Goal: Transaction & Acquisition: Obtain resource

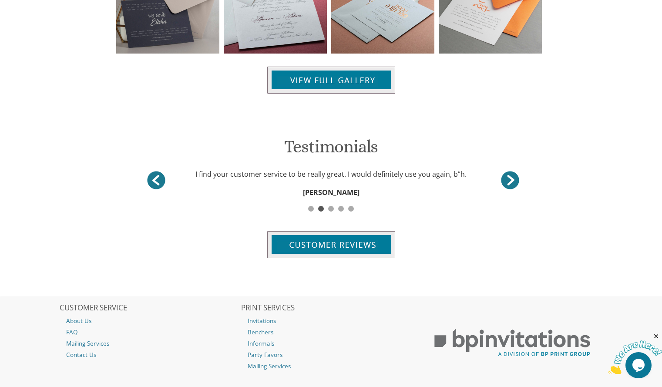
scroll to position [1021, 0]
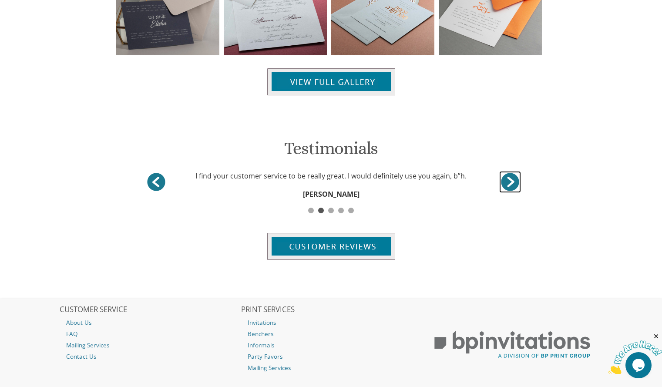
click at [509, 179] on link "<" at bounding box center [510, 182] width 22 height 22
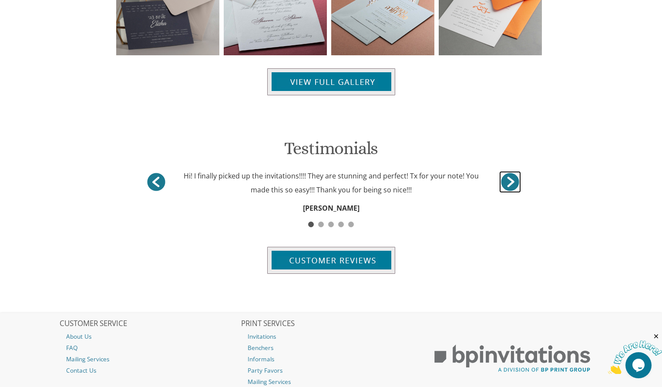
scroll to position [840, 0]
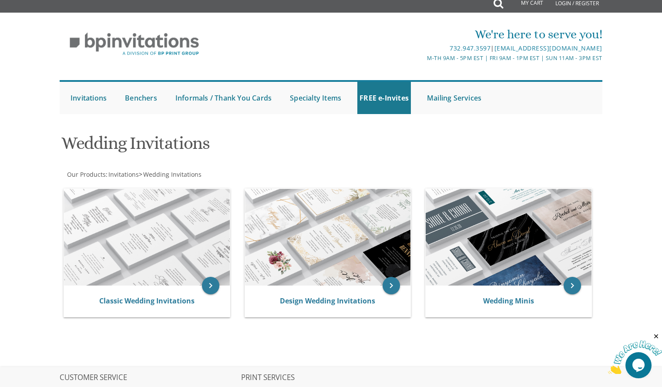
scroll to position [5, 0]
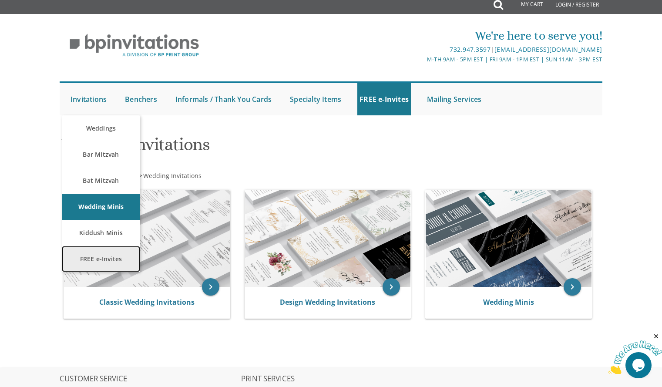
click at [101, 255] on link "FREE e-Invites" at bounding box center [101, 259] width 78 height 26
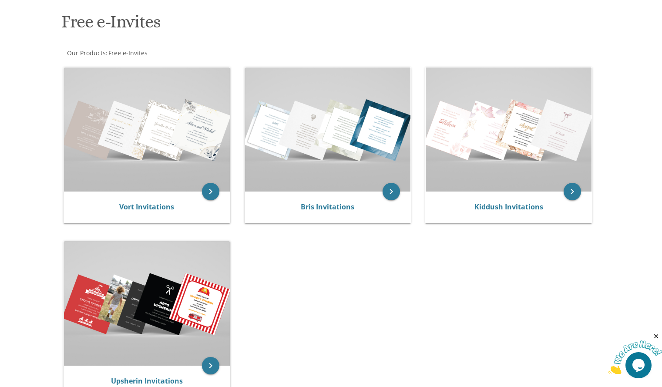
scroll to position [99, 0]
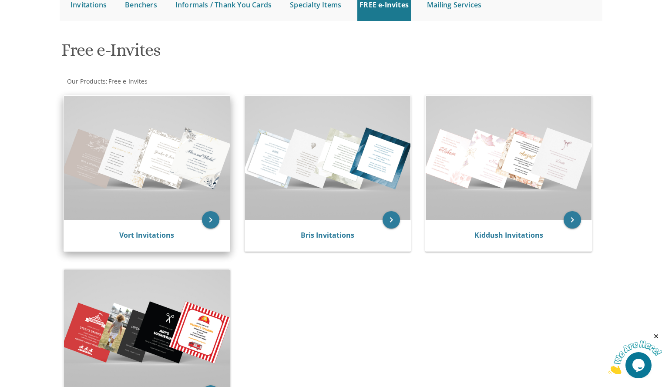
click at [188, 222] on div "Vort Invitations" at bounding box center [147, 235] width 166 height 31
click at [209, 222] on icon "keyboard_arrow_right" at bounding box center [210, 219] width 17 height 17
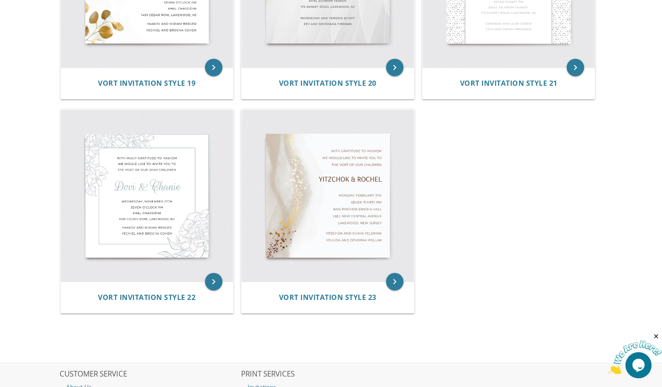
scroll to position [1576, 0]
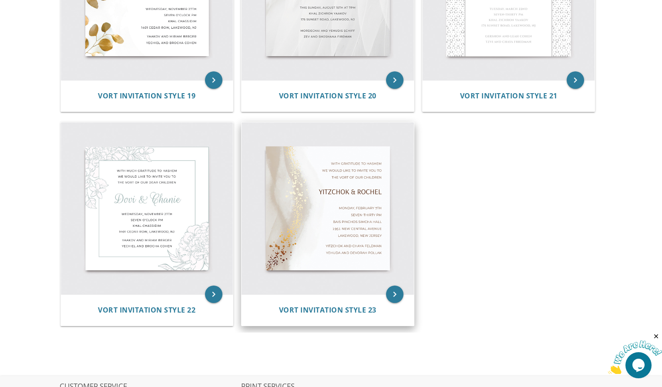
click at [368, 282] on img at bounding box center [328, 208] width 172 height 172
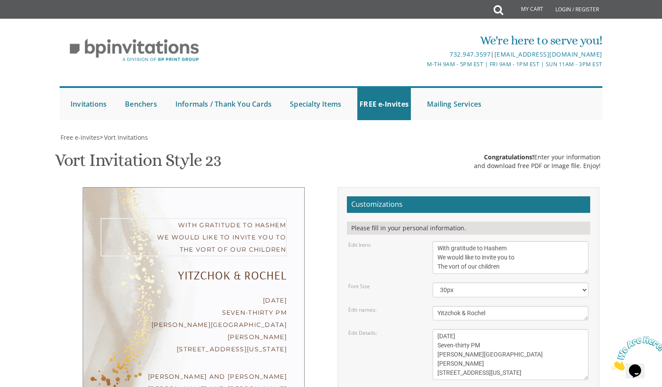
drag, startPoint x: 503, startPoint y: 269, endPoint x: 442, endPoint y: 276, distance: 61.8
click at [442, 276] on form "Customizations Please fill in your personal information. Edit Intro: With grati…" at bounding box center [468, 342] width 243 height 293
click at [532, 258] on textarea "With gratitude to Hashem We would like to invite you to The vort of our children" at bounding box center [511, 257] width 156 height 33
type textarea "With gratitude to Hashem We would like to invite you to the"
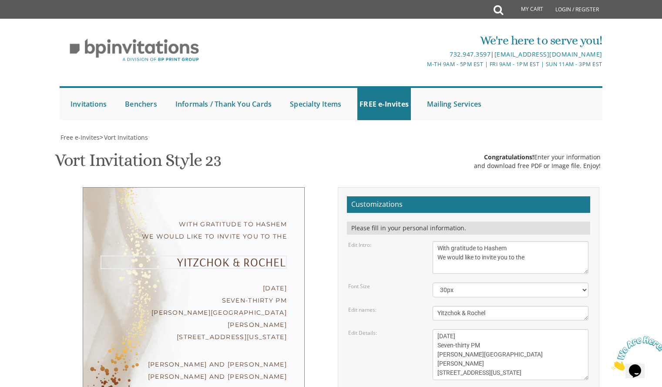
drag, startPoint x: 500, startPoint y: 314, endPoint x: 391, endPoint y: 329, distance: 109.5
click at [391, 329] on form "Customizations Please fill in your personal information. Edit Intro: With grati…" at bounding box center [468, 342] width 243 height 293
type textarea "SEDUAS HODAUAH"
drag, startPoint x: 515, startPoint y: 370, endPoint x: 436, endPoint y: 358, distance: 80.6
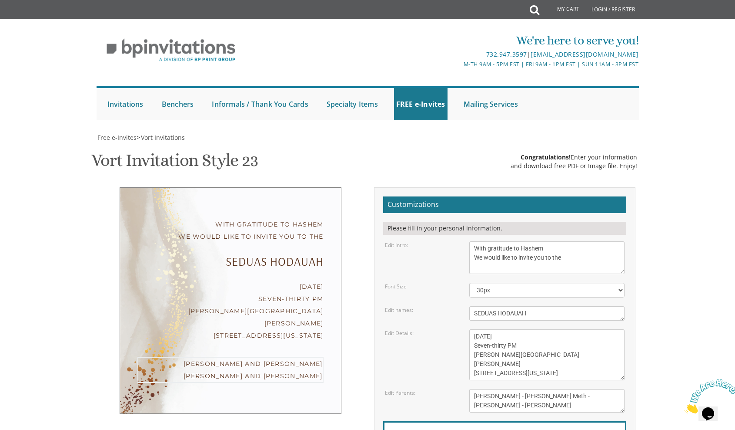
click at [567, 386] on textarea "[PERSON_NAME] and [PERSON_NAME] [PERSON_NAME] and [PERSON_NAME]" at bounding box center [548, 401] width 156 height 24
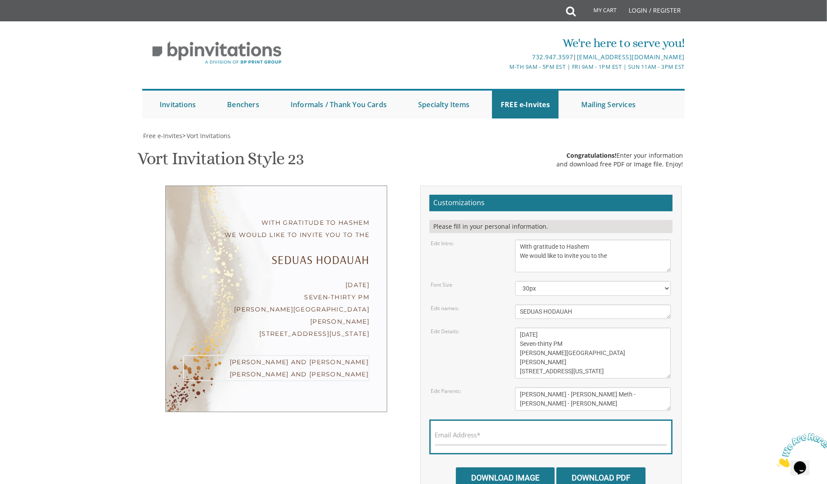
click at [625, 386] on textarea "[PERSON_NAME] and [PERSON_NAME] [PERSON_NAME] and [PERSON_NAME]" at bounding box center [593, 399] width 156 height 24
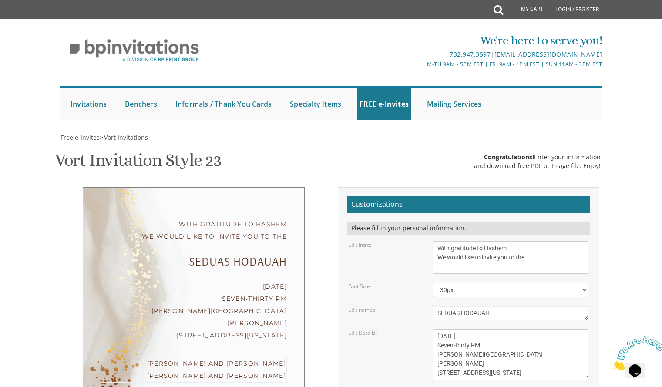
scroll to position [136, 0]
type textarea "Ahuva Malcmacher - Chava Yocheved Meth - Chani Sonnenshine - Nechama Weitz - Le…"
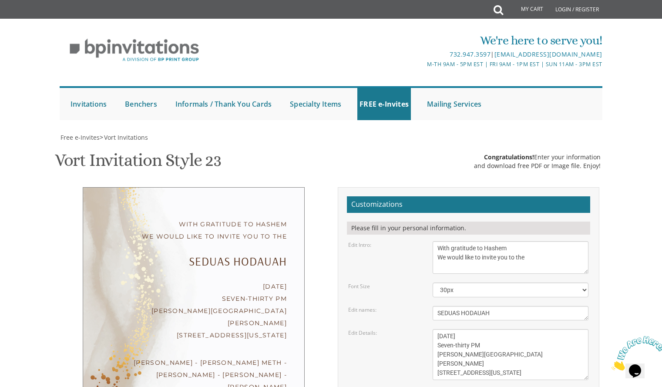
type input "H"
type input "Ahuva.maltz08@gmail.com"
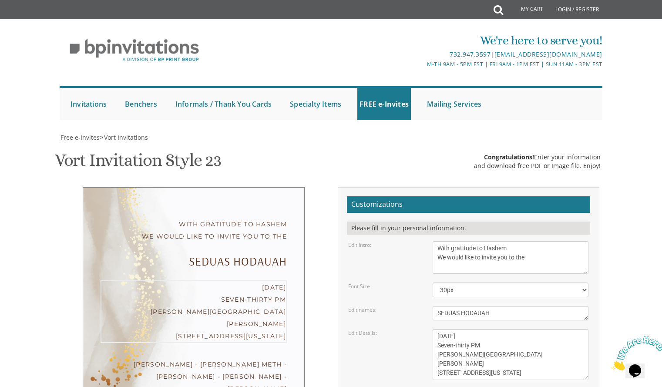
drag, startPoint x: 510, startPoint y: 237, endPoint x: 436, endPoint y: 202, distance: 81.8
click at [436, 329] on textarea "Monday, February 7th Seven-thirty PM Bais Pinchos Simcha Hall 1951 New Central …" at bounding box center [511, 354] width 156 height 51
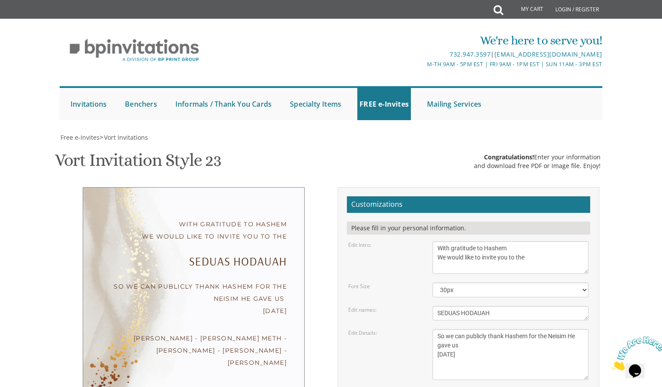
click at [504, 329] on textarea "Monday, February 7th Seven-thirty PM Bais Pinchos Simcha Hall 1951 New Central …" at bounding box center [511, 354] width 156 height 51
type textarea "So we can publicly thank Hashem for the Neisim He gave us Sunday December 4th K…"
